Goal: Task Accomplishment & Management: Manage account settings

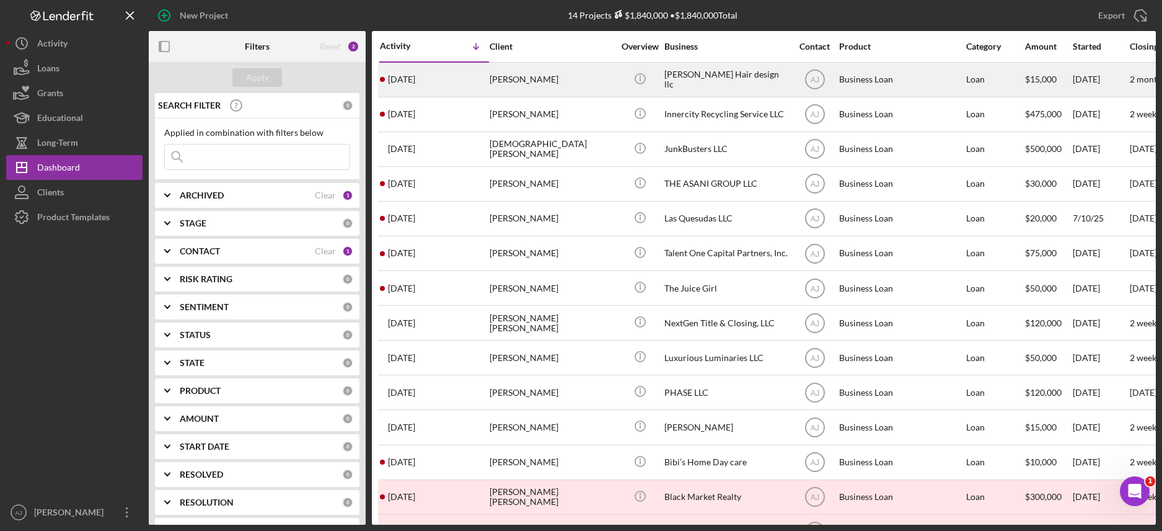
click at [566, 78] on div "[PERSON_NAME]" at bounding box center [552, 79] width 124 height 33
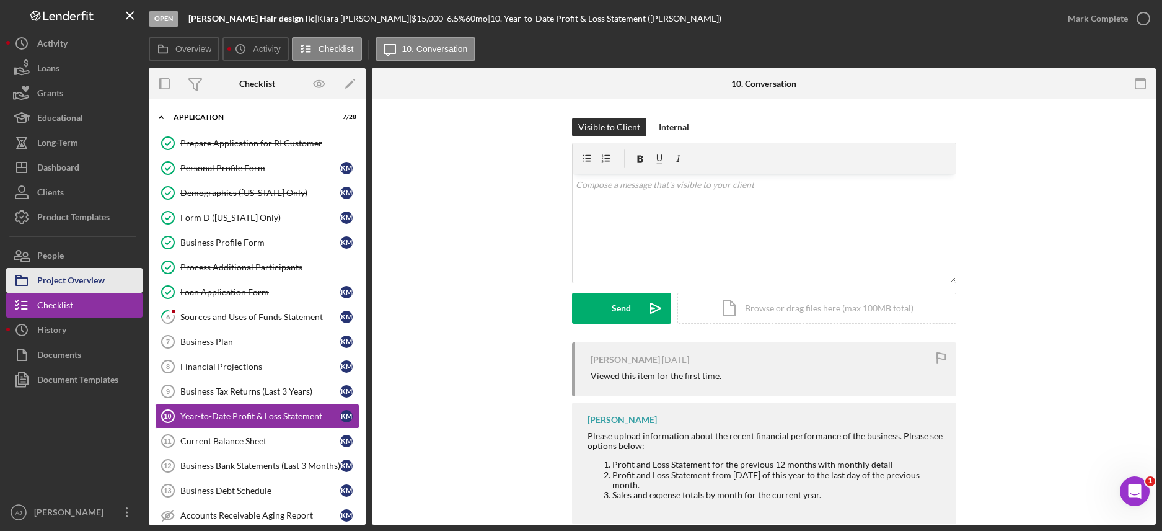
click at [87, 281] on div "Project Overview" at bounding box center [71, 282] width 68 height 28
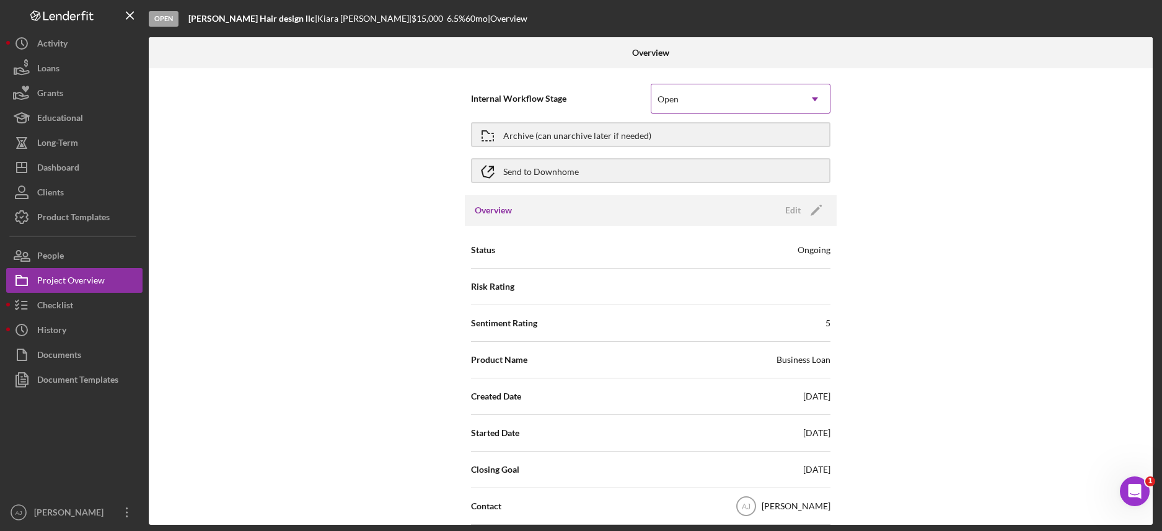
click at [795, 103] on div "Open" at bounding box center [725, 99] width 149 height 29
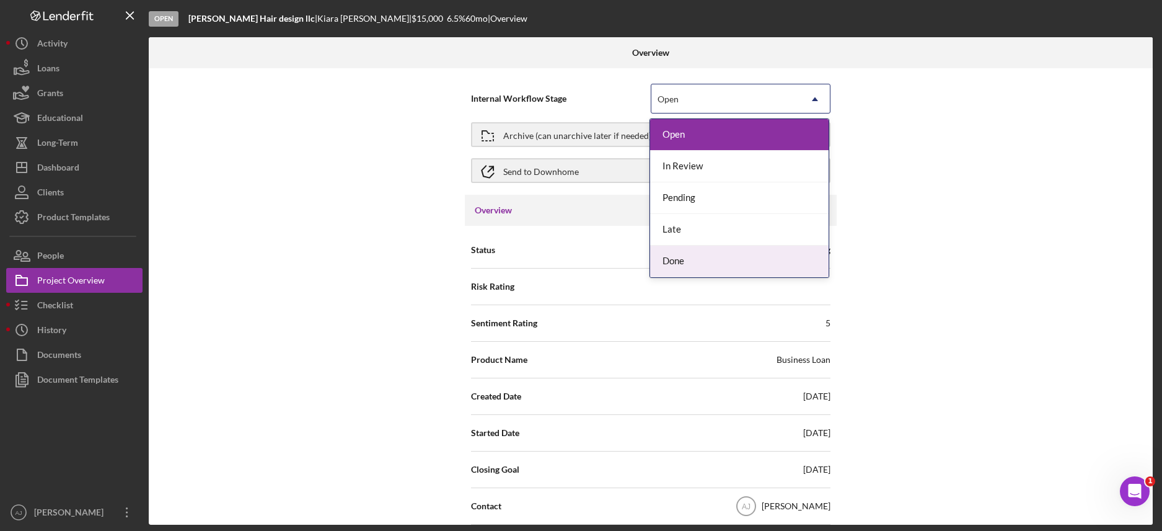
click at [715, 255] on div "Done" at bounding box center [739, 261] width 178 height 32
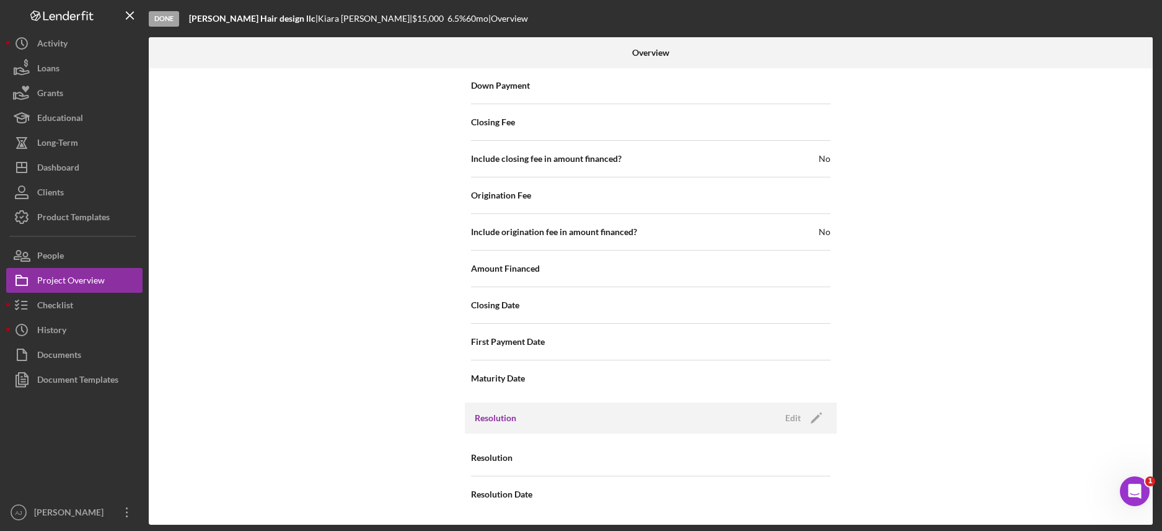
scroll to position [1247, 0]
click at [801, 416] on icon "Icon/Edit" at bounding box center [816, 417] width 31 height 31
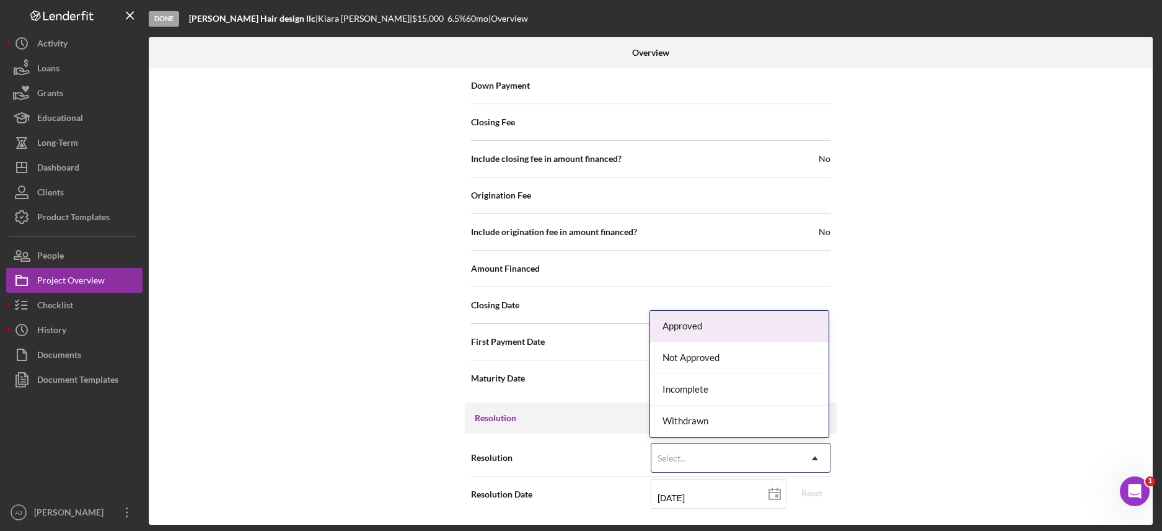
click at [806, 451] on icon "Icon/Dropdown Arrow" at bounding box center [815, 458] width 30 height 30
click at [738, 416] on div "Withdrawn" at bounding box center [739, 421] width 178 height 32
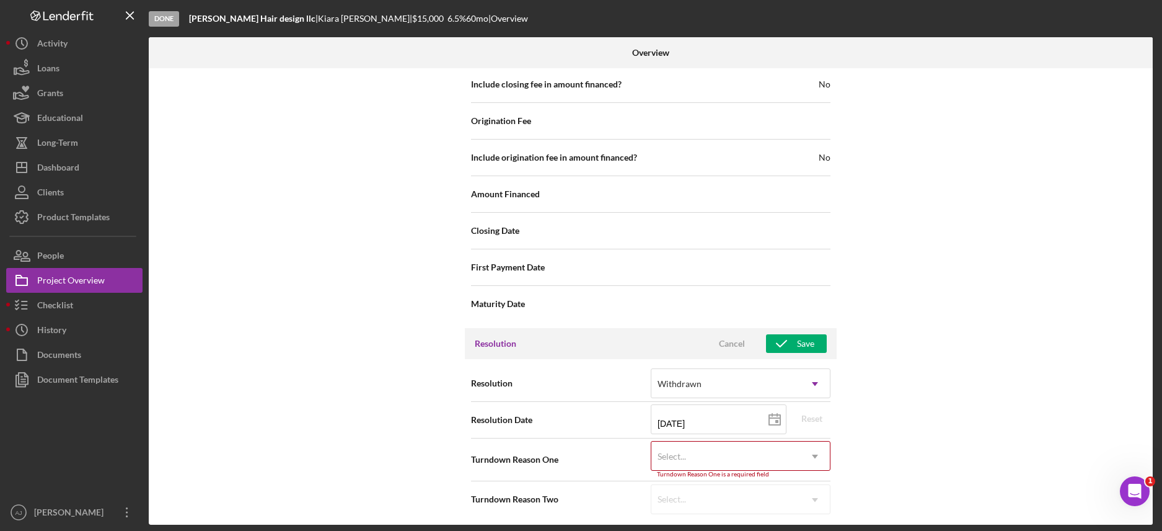
scroll to position [1326, 0]
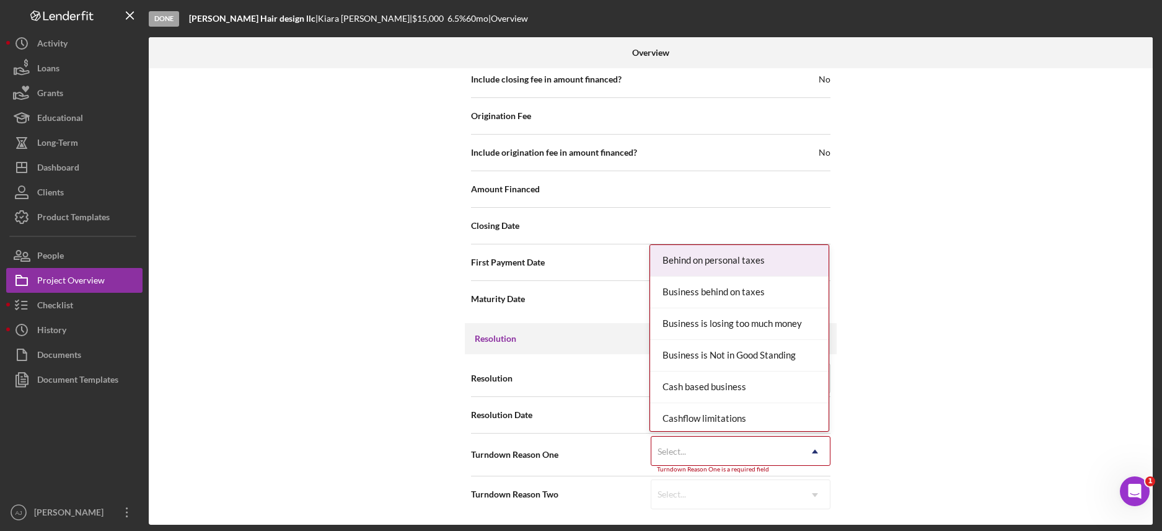
click at [809, 448] on icon "Icon/Dropdown Arrow" at bounding box center [815, 451] width 30 height 30
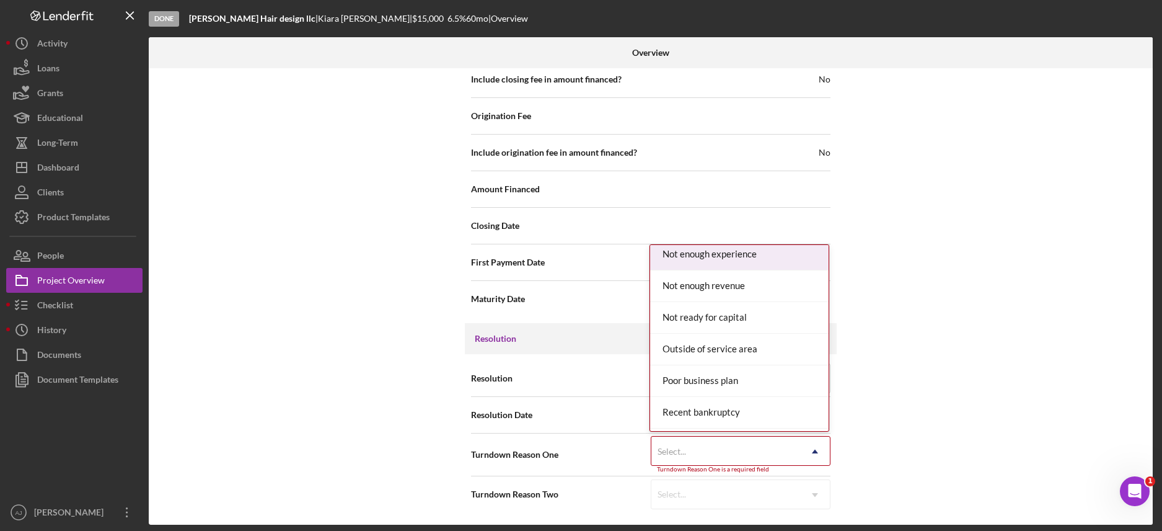
scroll to position [1007, 0]
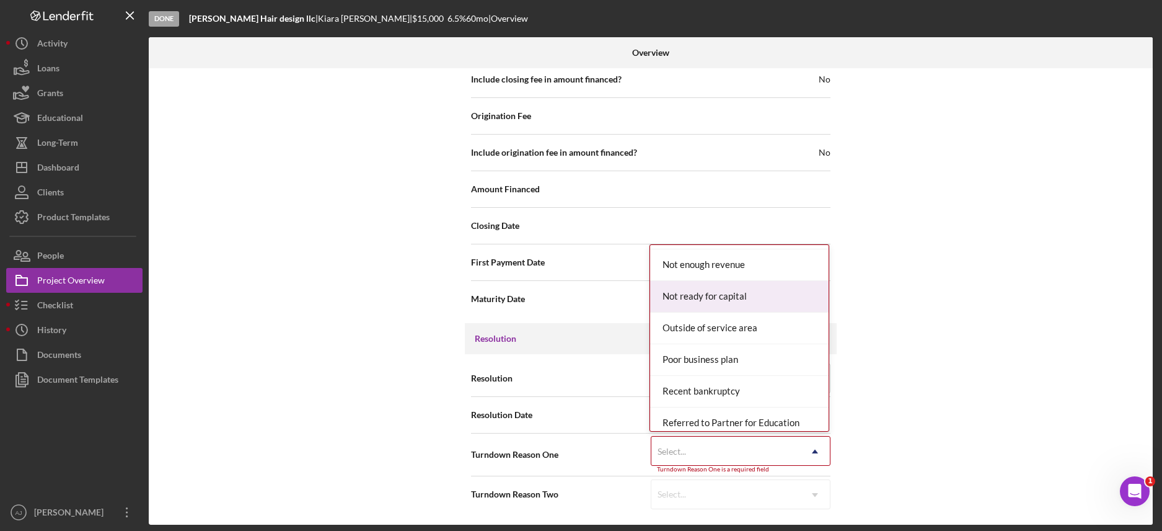
click at [745, 299] on div "Not ready for capital" at bounding box center [739, 297] width 178 height 32
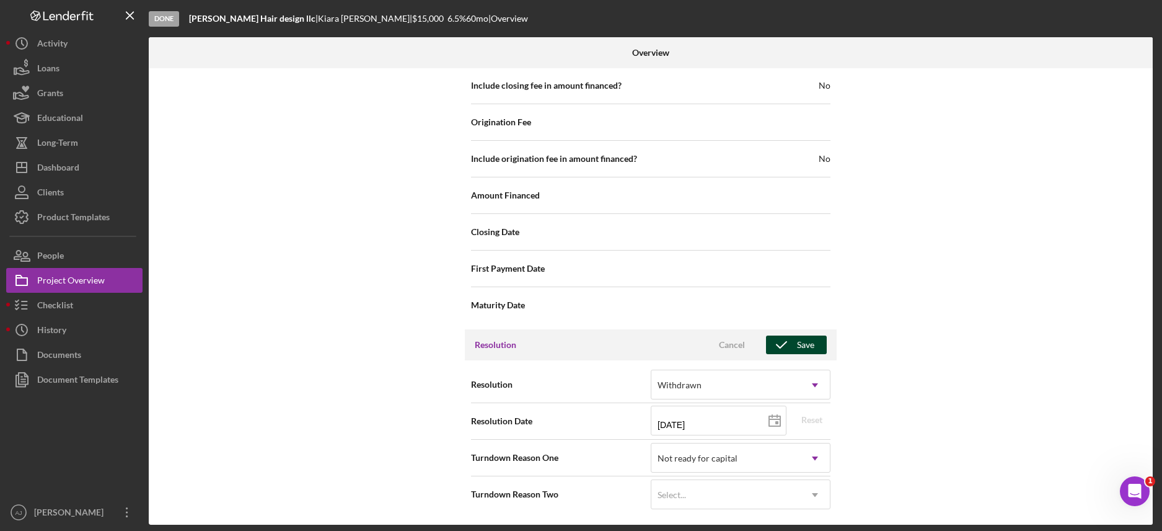
click at [798, 342] on div "Save" at bounding box center [805, 344] width 17 height 19
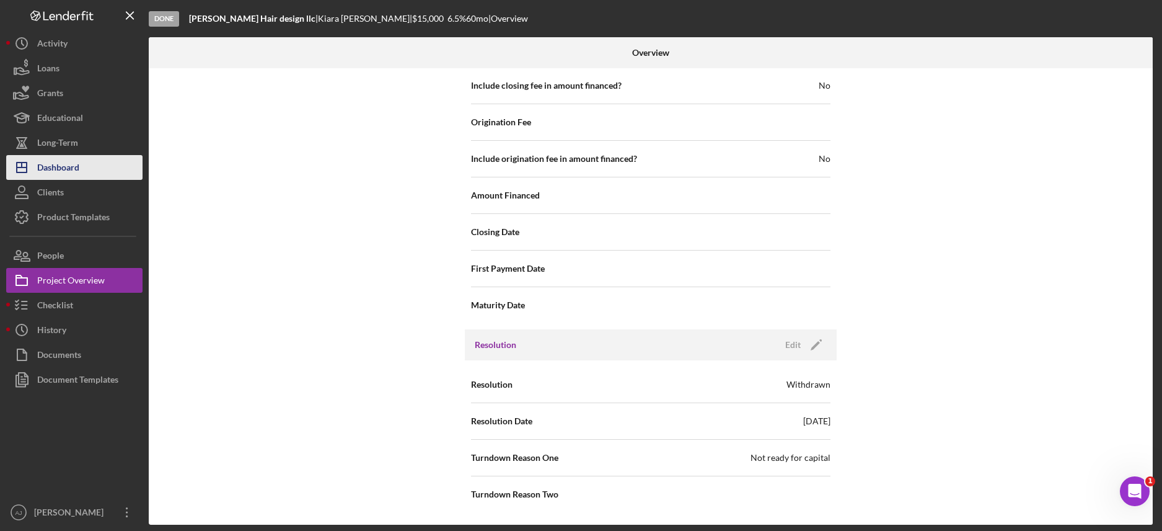
click at [81, 161] on button "Icon/Dashboard Dashboard" at bounding box center [74, 167] width 136 height 25
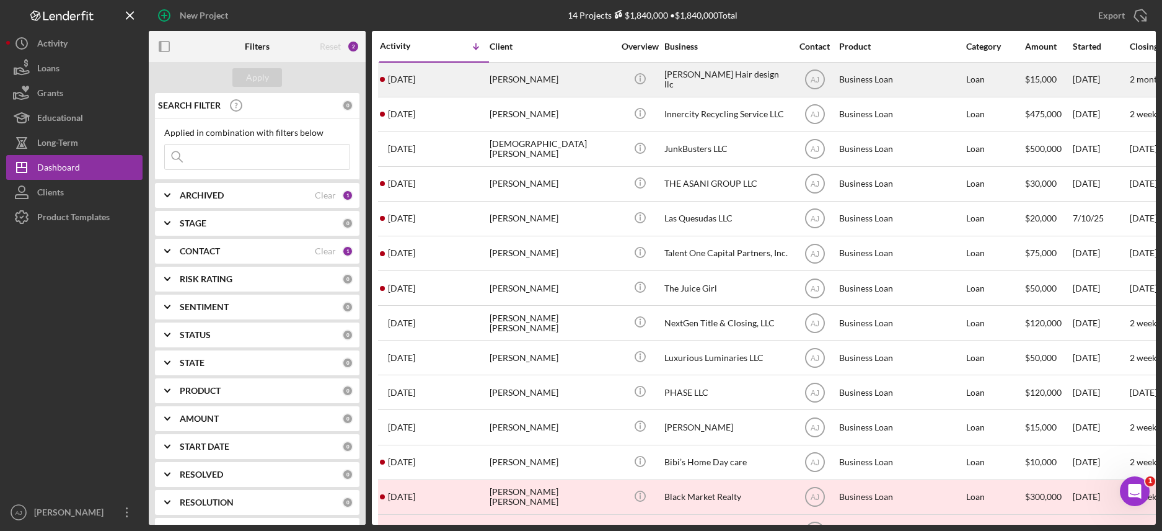
click at [552, 82] on div "[PERSON_NAME]" at bounding box center [552, 79] width 124 height 33
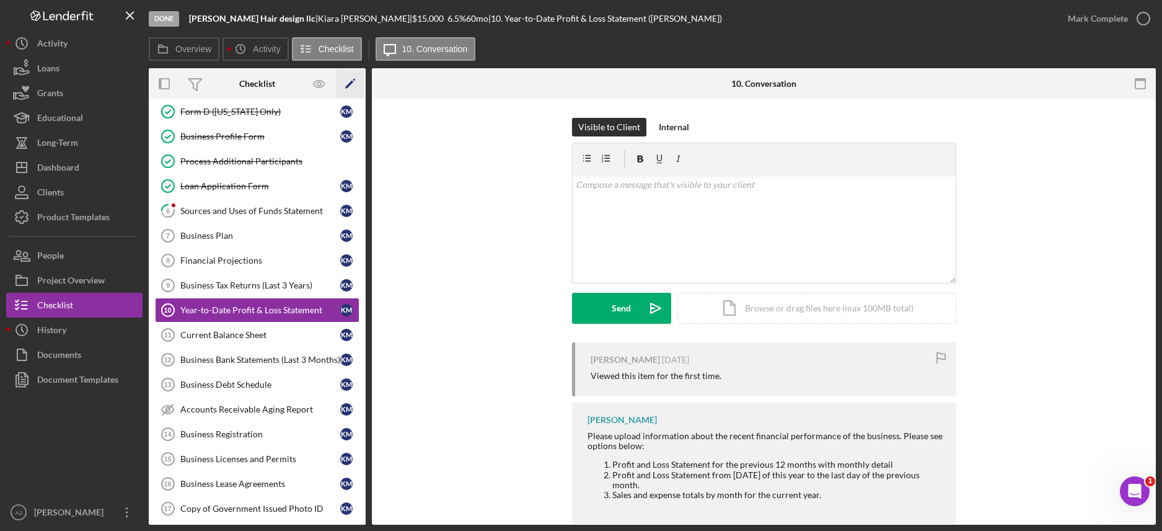
scroll to position [107, 0]
click at [81, 281] on div "Project Overview" at bounding box center [71, 282] width 68 height 28
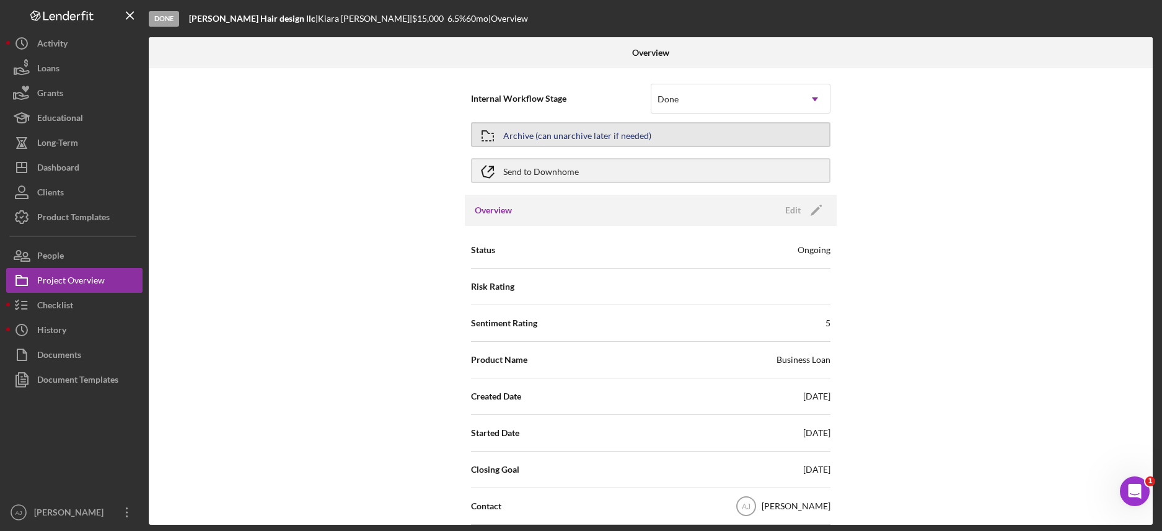
click at [595, 139] on div "Archive (can unarchive later if needed)" at bounding box center [577, 134] width 148 height 22
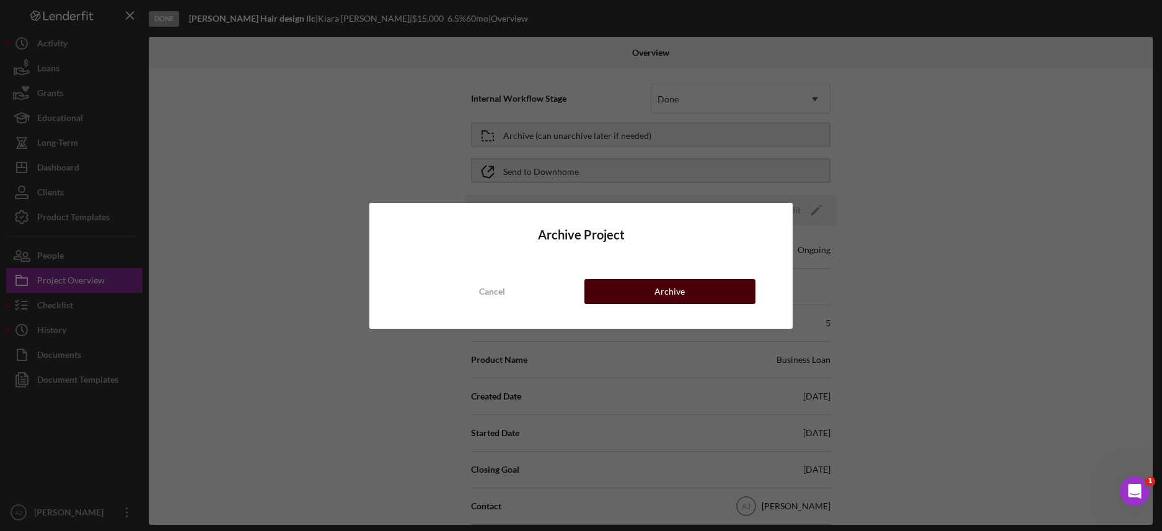
click at [711, 294] on button "Archive" at bounding box center [669, 291] width 171 height 25
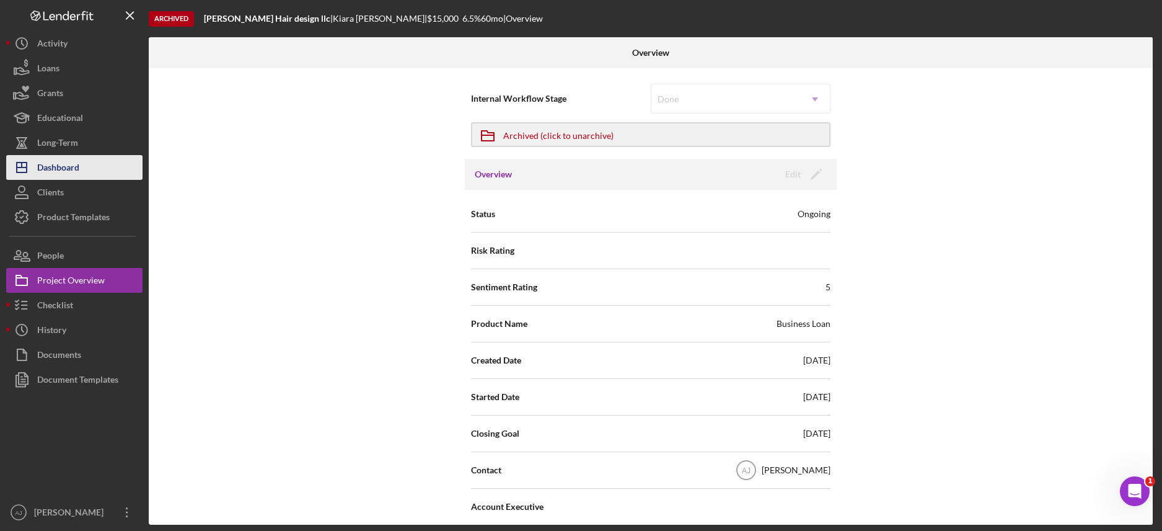
click at [67, 165] on div "Dashboard" at bounding box center [58, 169] width 42 height 28
